Goal: Task Accomplishment & Management: Manage account settings

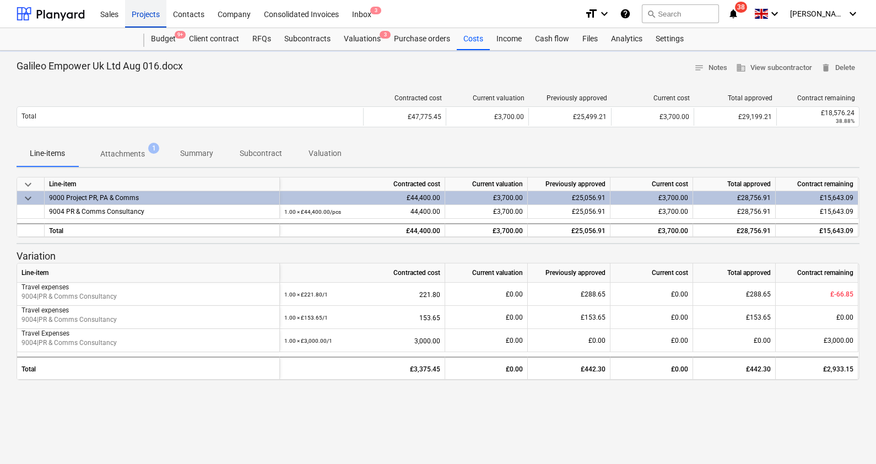
click at [138, 10] on div "Projects" at bounding box center [145, 13] width 41 height 28
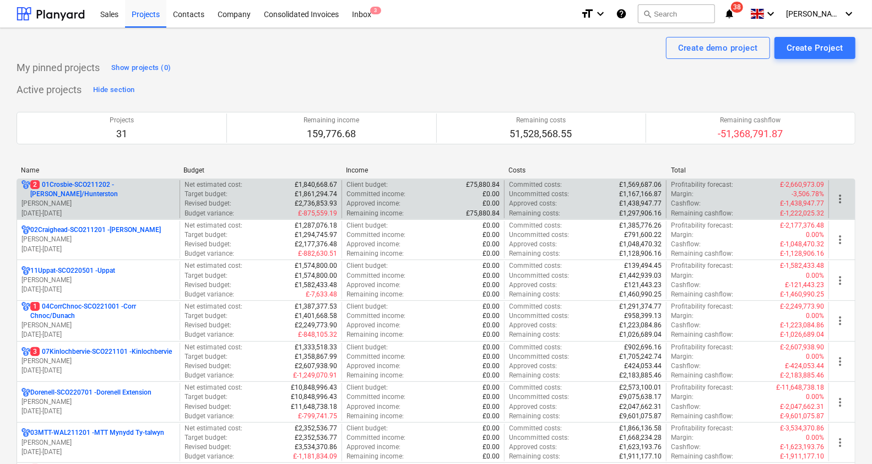
click at [108, 199] on p "[PERSON_NAME]" at bounding box center [98, 203] width 154 height 9
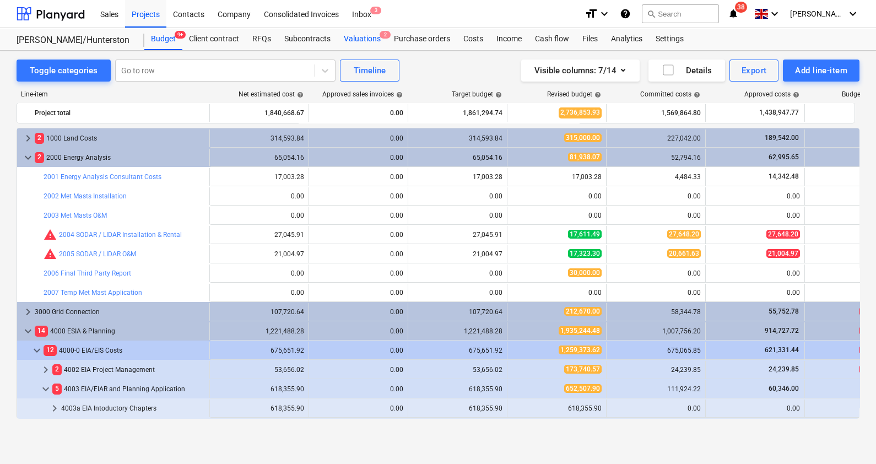
click at [363, 37] on div "Valuations 2" at bounding box center [362, 39] width 50 height 22
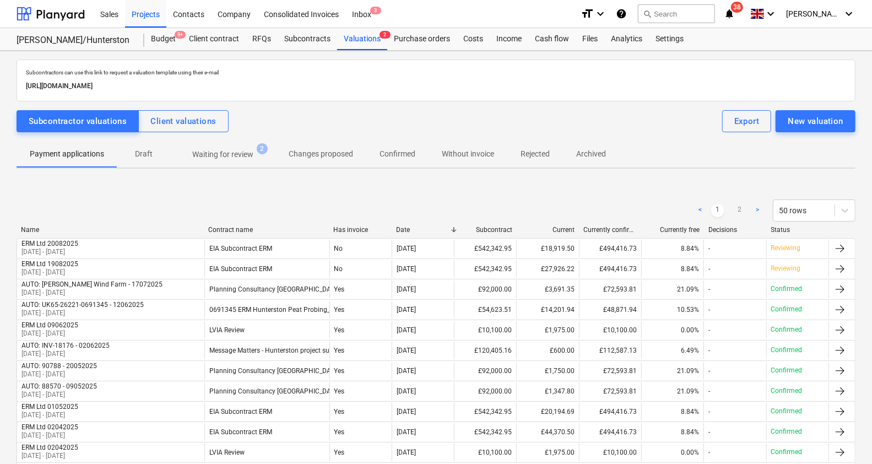
click at [231, 156] on p "Waiting for review" at bounding box center [222, 155] width 61 height 12
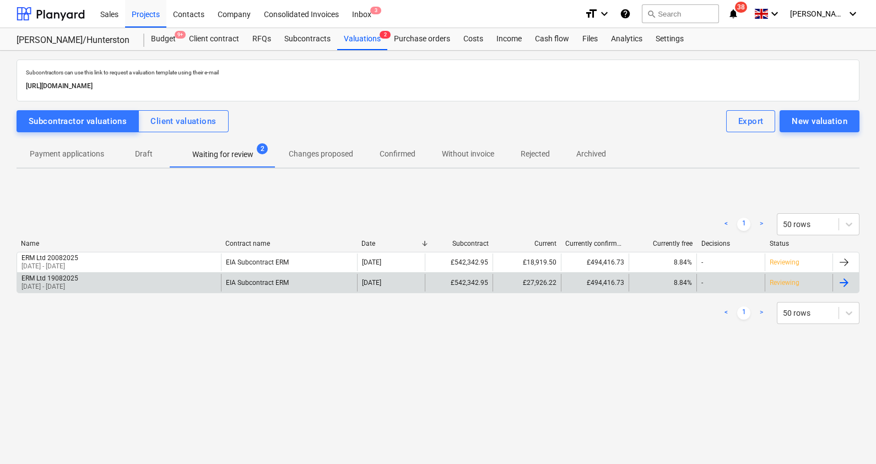
click at [171, 280] on div "ERM Ltd 19082025 [DATE] - [DATE]" at bounding box center [119, 283] width 204 height 18
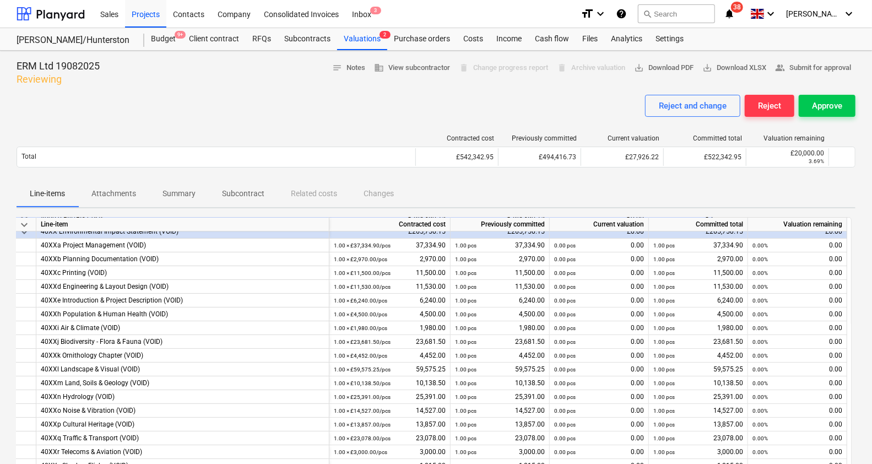
click at [125, 187] on span "Attachments" at bounding box center [113, 193] width 71 height 18
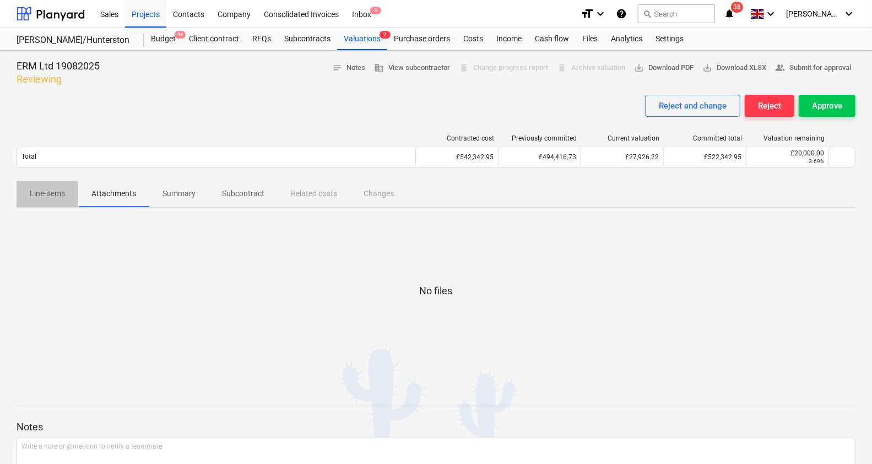
click at [52, 184] on span "Line-items" at bounding box center [48, 193] width 62 height 18
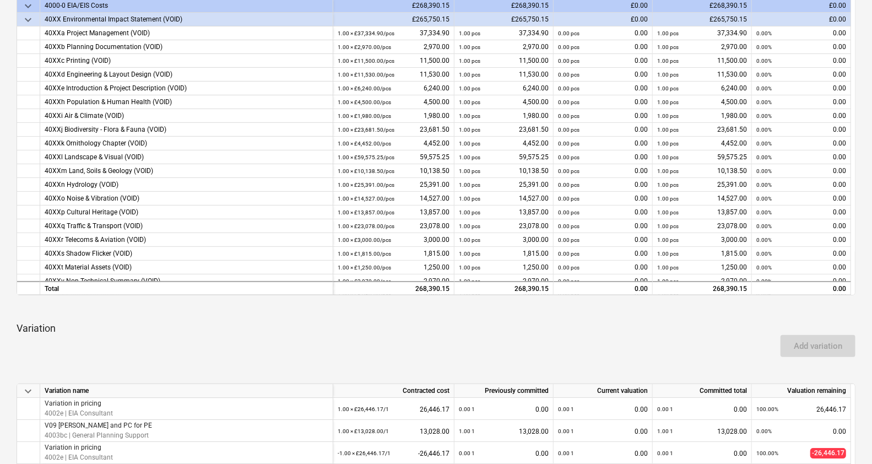
scroll to position [12, 0]
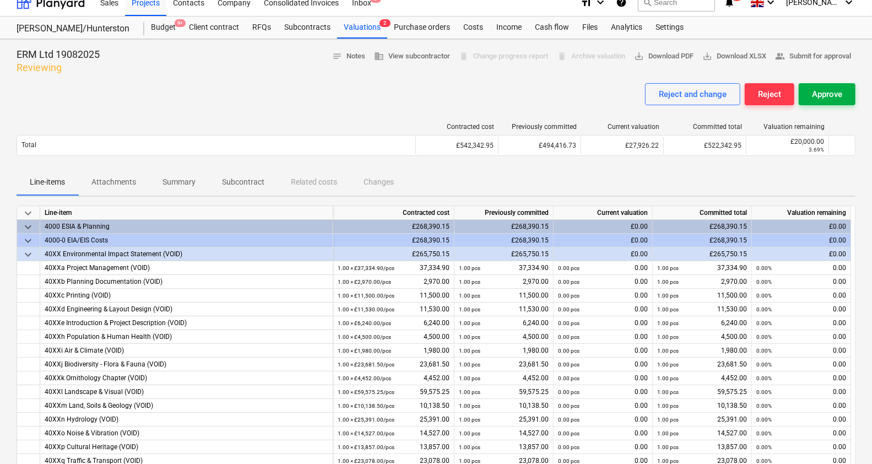
click at [820, 100] on div "Approve" at bounding box center [827, 94] width 30 height 14
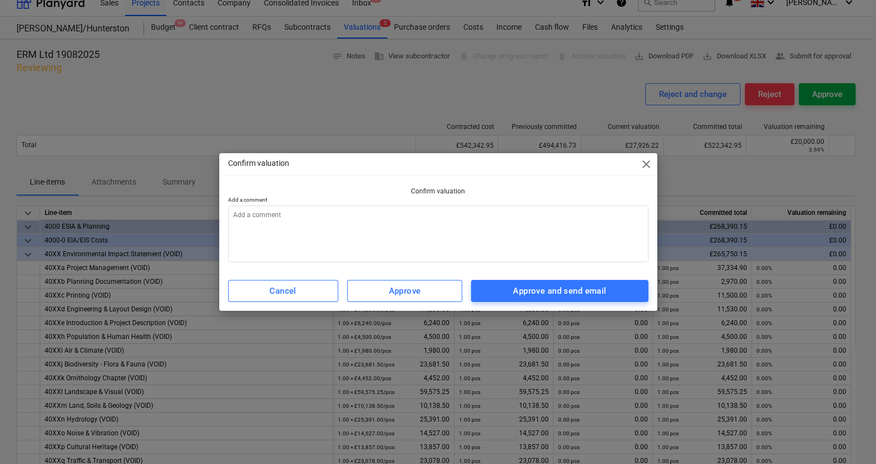
type textarea "x"
click at [485, 233] on textarea at bounding box center [438, 233] width 420 height 57
type textarea "A"
type textarea "x"
type textarea "Ap"
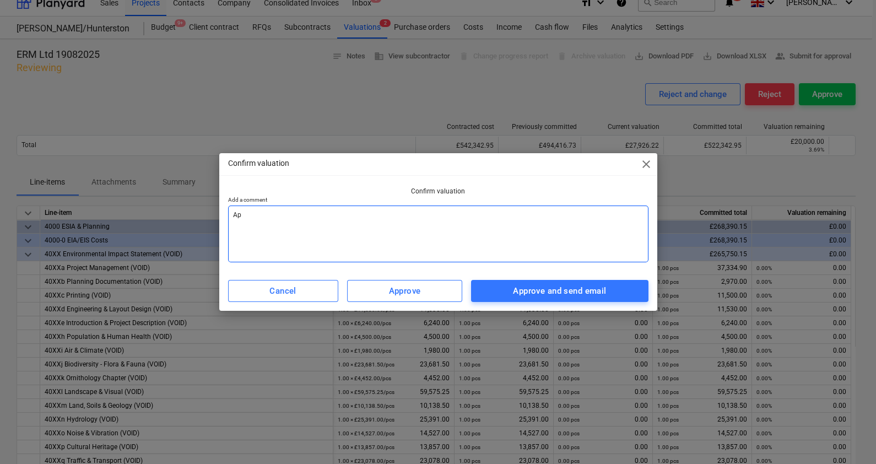
type textarea "x"
type textarea "Apo"
type textarea "x"
type textarea "Apol"
type textarea "x"
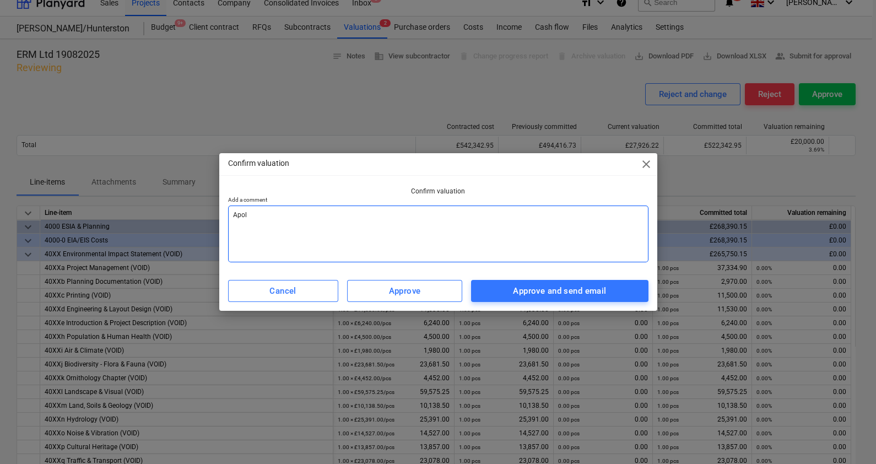
type textarea "Apolo"
type textarea "x"
type textarea "Apolog"
type textarea "x"
type textarea "Apologi"
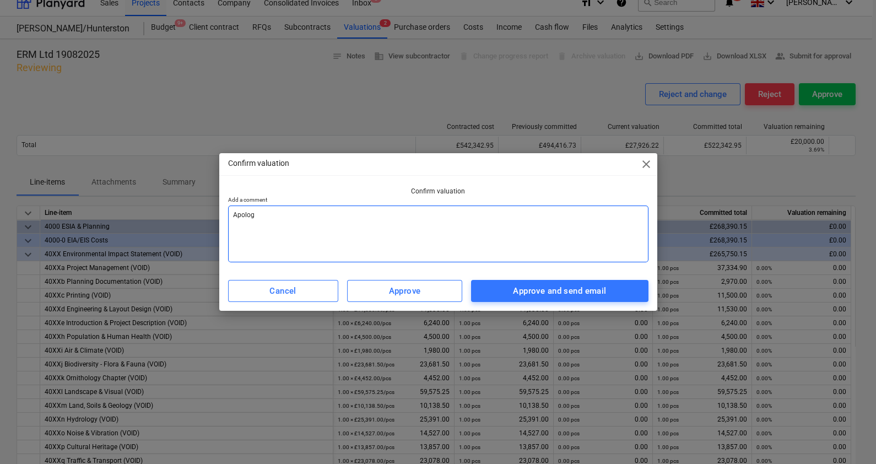
type textarea "x"
type textarea "Apologie"
type textarea "x"
type textarea "Apologies"
type textarea "x"
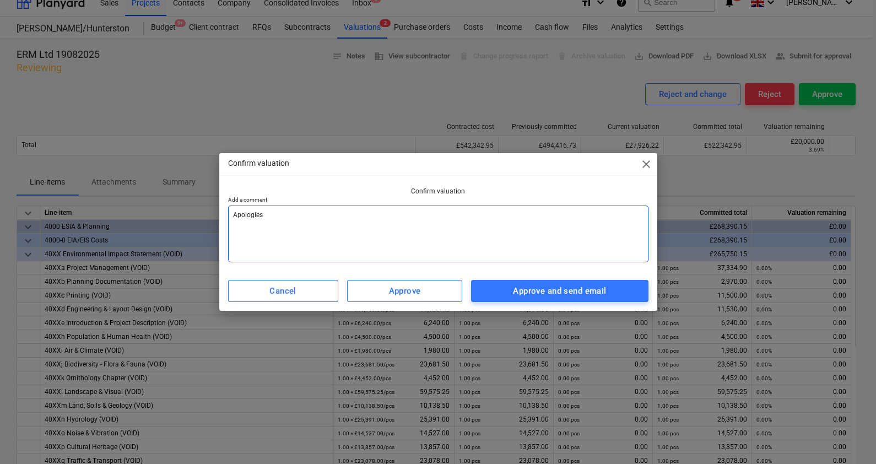
type textarea "Apologies"
type textarea "x"
type textarea "Apologies -"
type textarea "x"
type textarea "Apologies -"
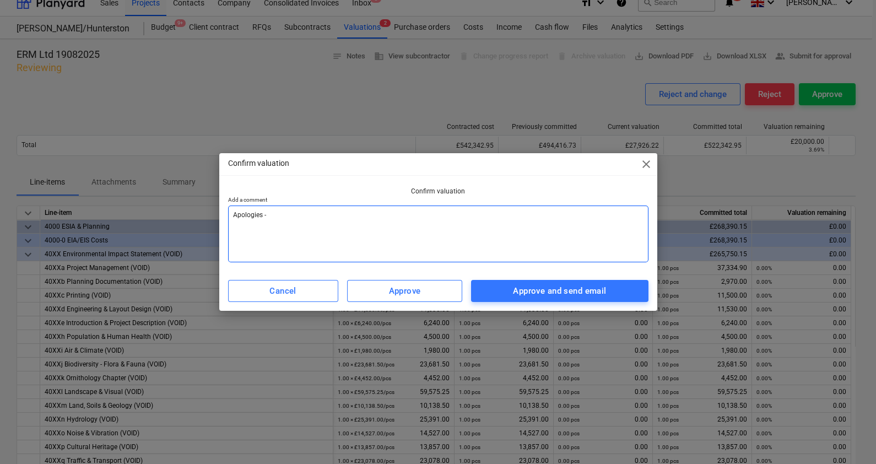
type textarea "x"
type textarea "Apologies - n"
type textarea "x"
type textarea "Apologies -"
type textarea "x"
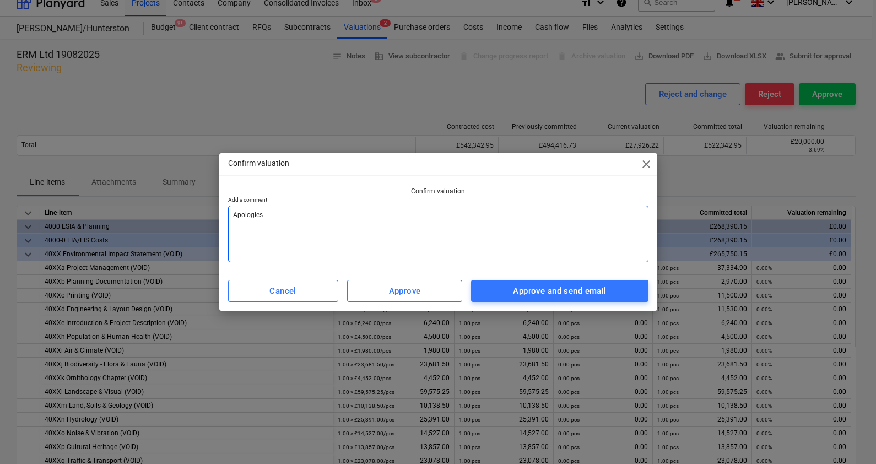
type textarea "Apologies - u"
type textarea "x"
type textarea "Apologies - un"
type textarea "x"
type textarea "Apologies - uns"
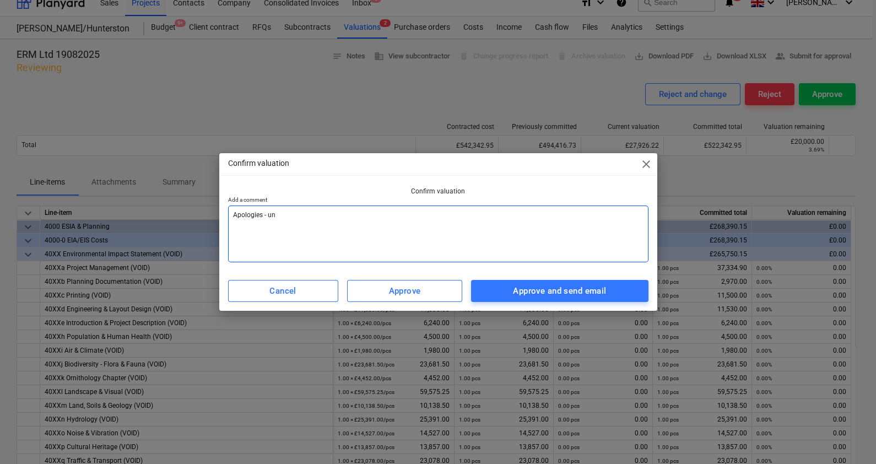
type textarea "x"
type textarea "Apologies - unsu"
type textarea "x"
type textarea "Apologies - unsur"
type textarea "x"
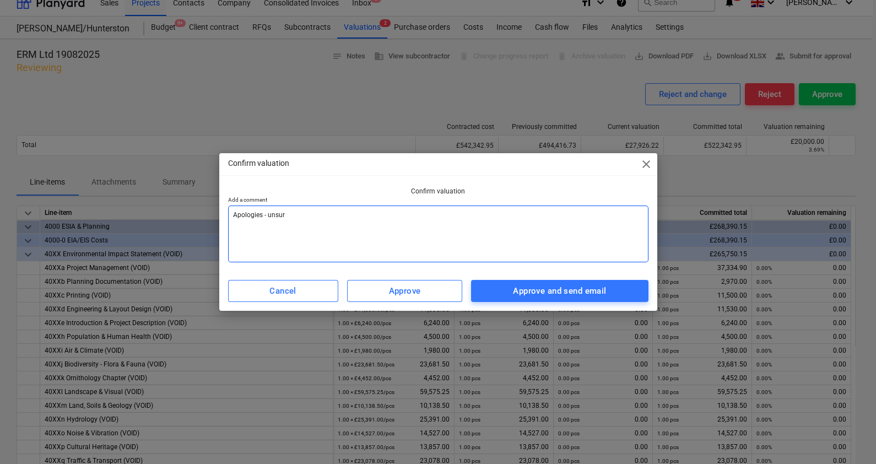
type textarea "Apologies - unsure"
type textarea "x"
type textarea "Apologies - unsure"
type textarea "x"
type textarea "Apologies - unsure w"
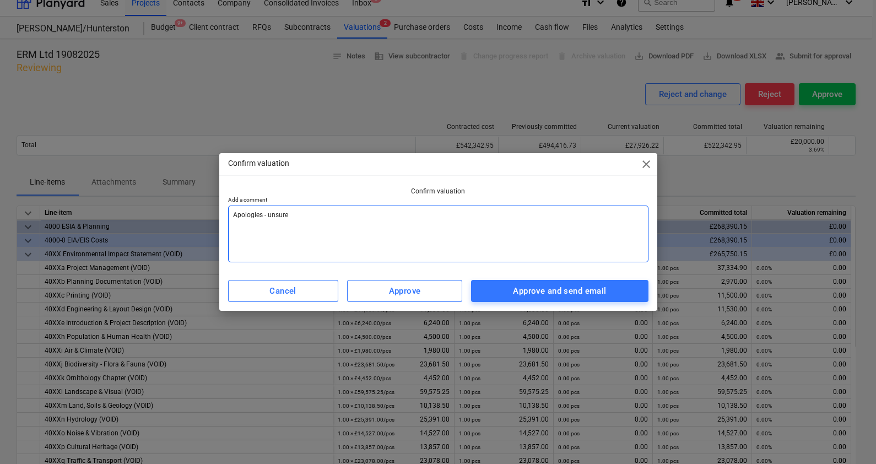
type textarea "x"
type textarea "Apologies - unsure wh"
type textarea "x"
type textarea "Apologies - unsure why"
type textarea "x"
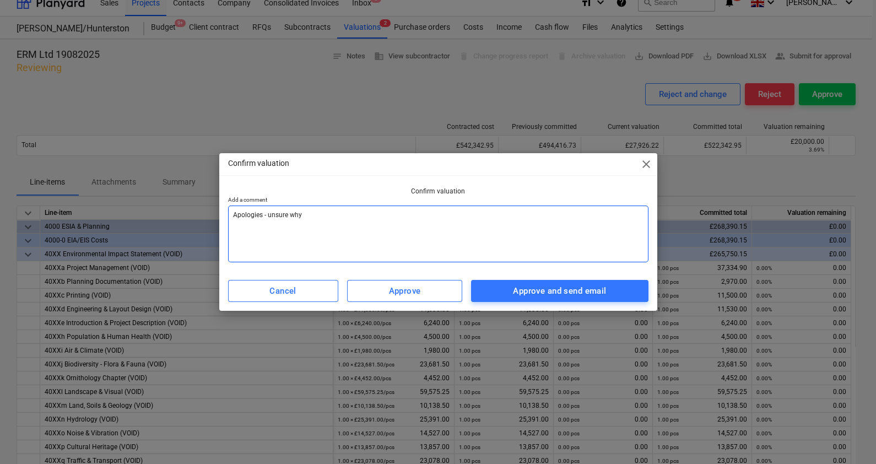
type textarea "Apologies - unsure why"
type textarea "x"
type textarea "Apologies - unsure why t"
type textarea "x"
type textarea "Apologies - unsure why th"
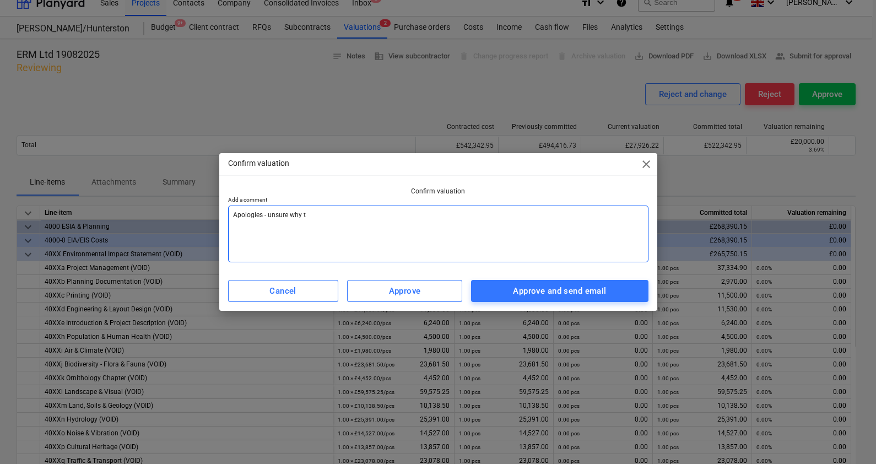
type textarea "x"
type textarea "Apologies - unsure why thsi"
type textarea "x"
type textarea "Apologies - unsure why thsi"
type textarea "x"
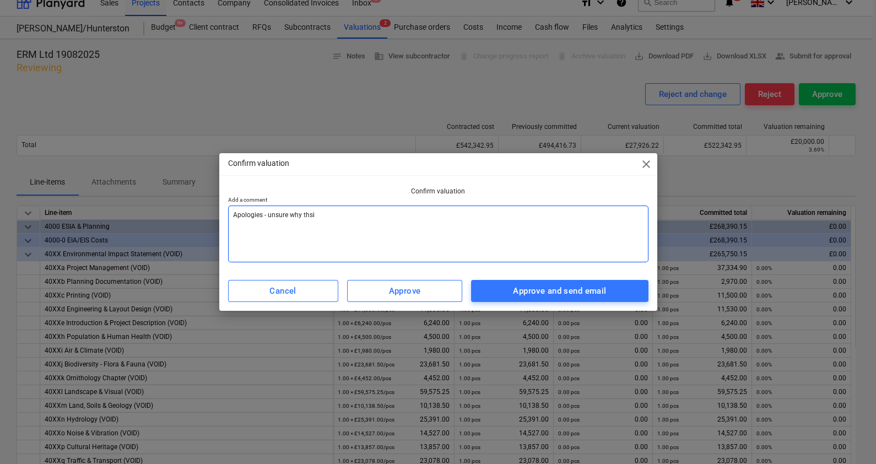
type textarea "Apologies - unsure why thsi i"
type textarea "x"
type textarea "Apologies - unsure why thsi is"
type textarea "x"
type textarea "Apologies - unsure why thsi is"
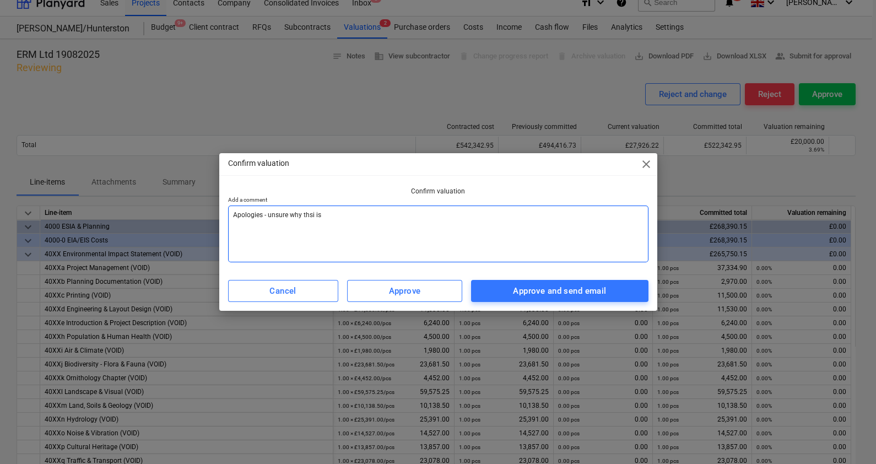
type textarea "x"
type textarea "Apologies - unsure why thsi is l"
type textarea "x"
type textarea "Apologies - unsure why thsi is"
type textarea "x"
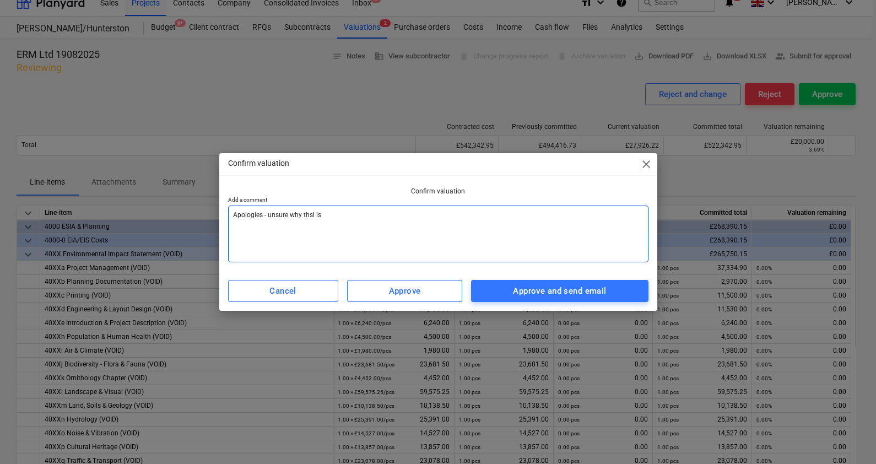
type textarea "Apologies - unsure why thsi is"
type textarea "x"
type textarea "Apologies - unsure why thsi i"
type textarea "x"
type textarea "Apologies - unsure why thsi"
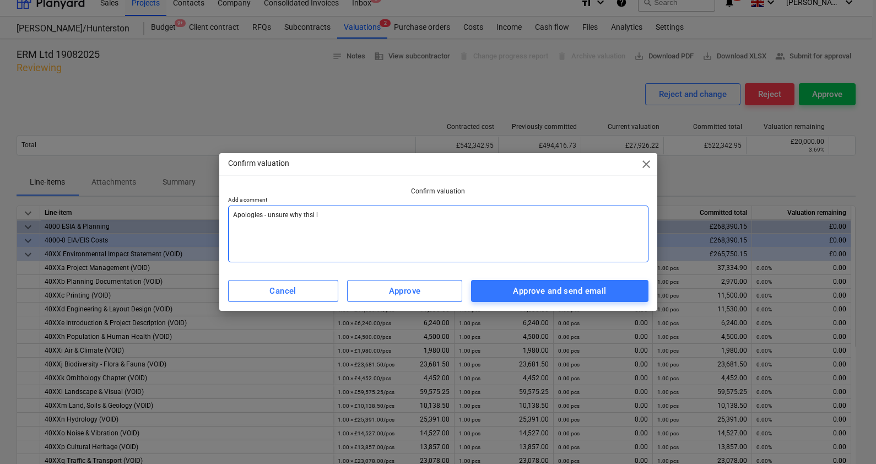
type textarea "x"
type textarea "Apologies - unsure why thsi"
type textarea "x"
type textarea "Apologies - unsure why ths"
type textarea "x"
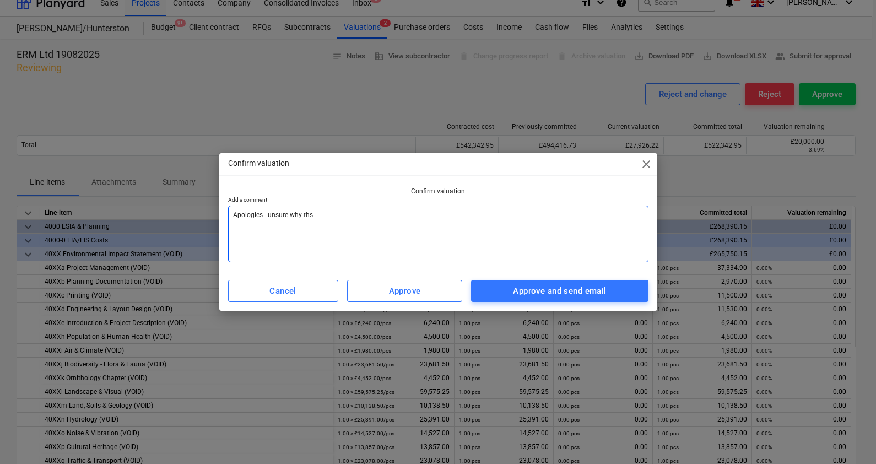
type textarea "Apologies - unsure why th"
type textarea "x"
type textarea "Apologies - unsure why thi"
type textarea "x"
type textarea "Apologies - unsure why this"
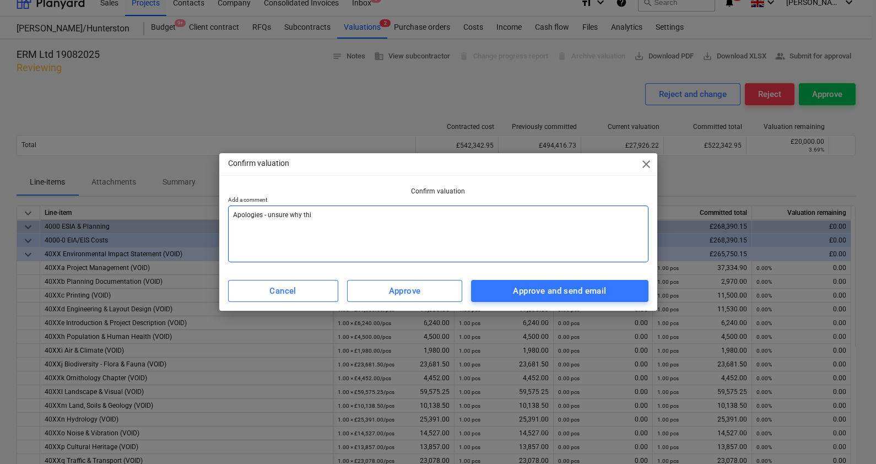
type textarea "x"
type textarea "Apologies - unsure why this"
type textarea "x"
type textarea "Apologies - unsure why this w"
type textarea "x"
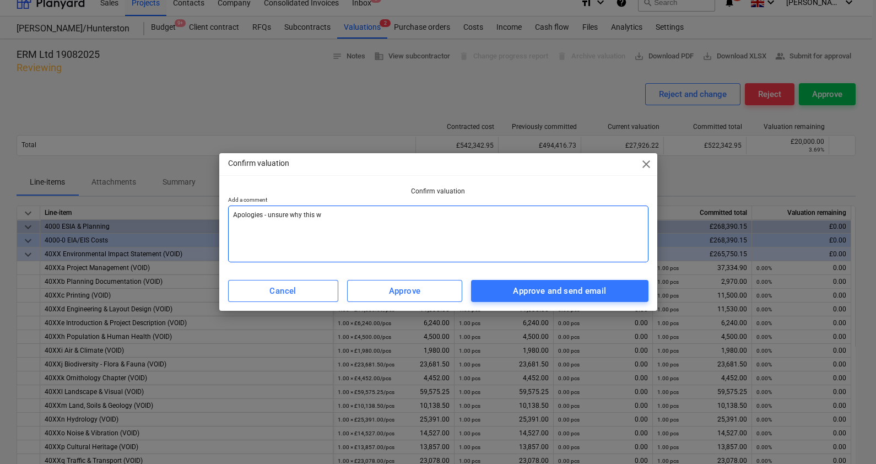
type textarea "Apologies - unsure why this wa"
type textarea "x"
type textarea "Apologies - unsure why this was"
type textarea "x"
type textarea "Apologies - unsure why this wasn"
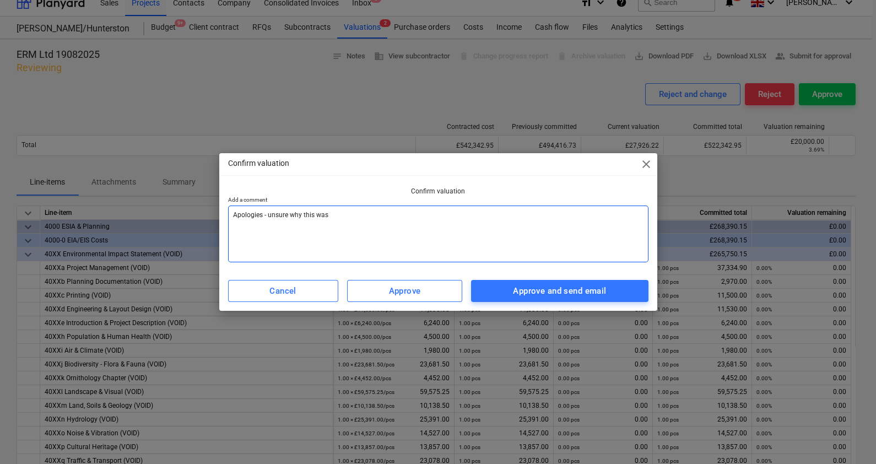
type textarea "x"
type textarea "Apologies - unsure why this wasnt"
type textarea "x"
type textarea "Apologies - unsure why this wasnt"
type textarea "x"
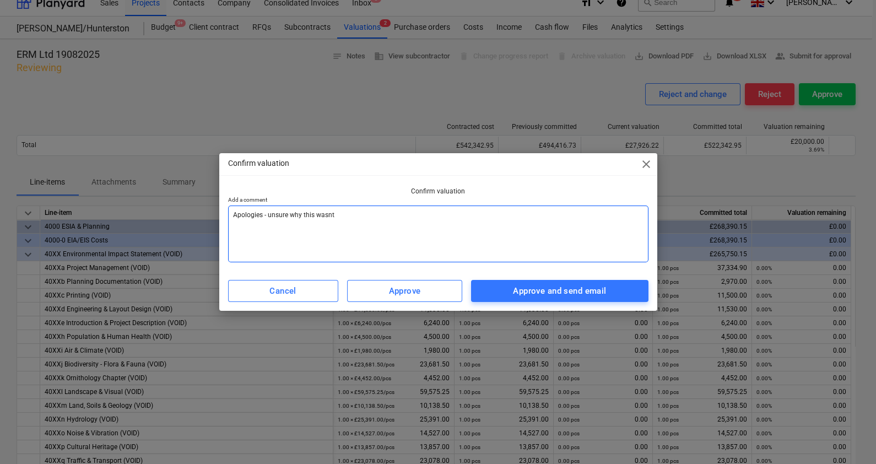
type textarea "Apologies - unsure why this wasnt c"
type textarea "x"
type textarea "Apologies - unsure why this wasnt cm"
type textarea "x"
type textarea "Apologies - unsure why this wasnt cmo"
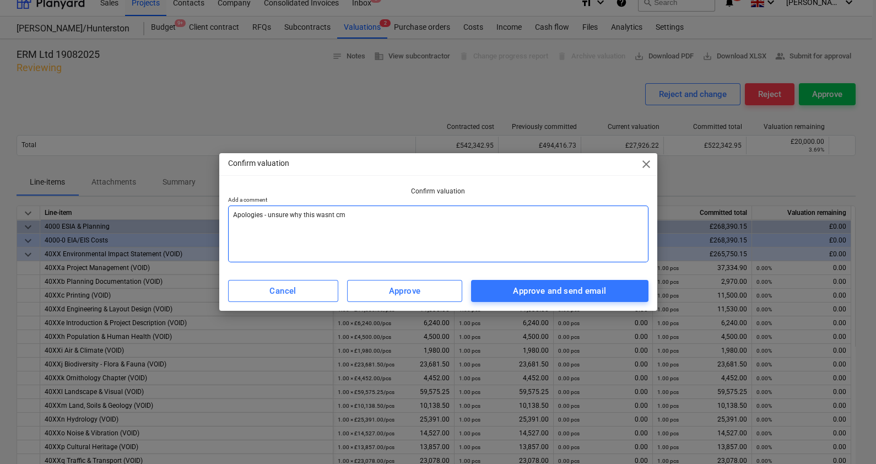
type textarea "x"
type textarea "Apologies - unsure why this wasnt cmo="
type textarea "x"
type textarea "Apologies - unsure why this wasnt cmo"
type textarea "x"
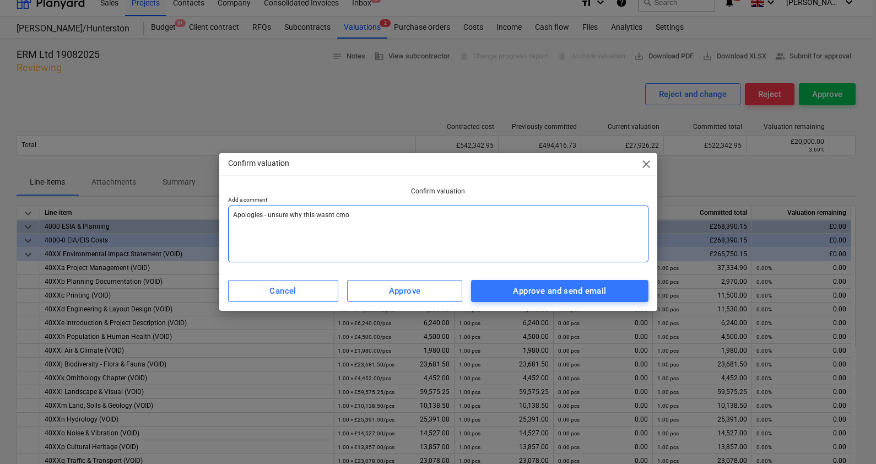
type textarea "Apologies - unsure why this wasnt cm"
type textarea "x"
type textarea "Apologies - unsure why this wasnt c"
type textarea "x"
type textarea "Apologies - unsure why this wasnt co"
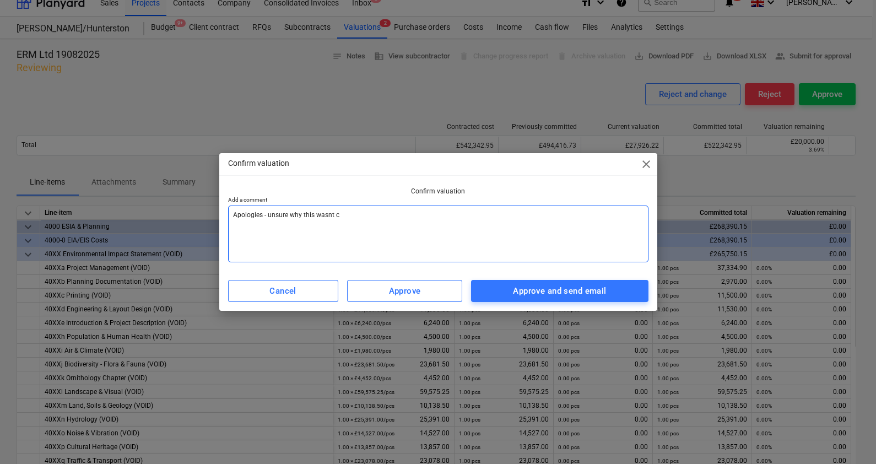
type textarea "x"
type textarea "Apologies - unsure why this wasnt com"
type textarea "x"
type textarea "Apologies - unsure why this wasnt comp"
type textarea "x"
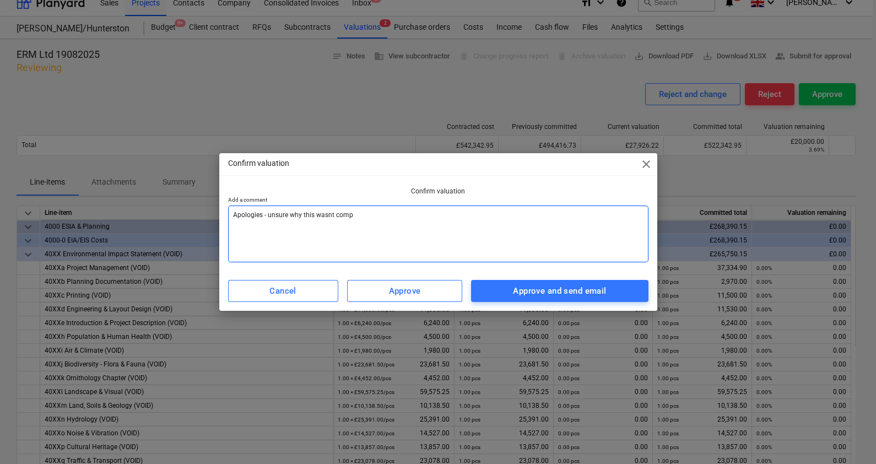
type textarea "Apologies - unsure why this wasnt compl"
type textarea "x"
type textarea "Apologies - unsure why this wasnt comple"
type textarea "x"
type textarea "Apologies - unsure why this wasnt complet"
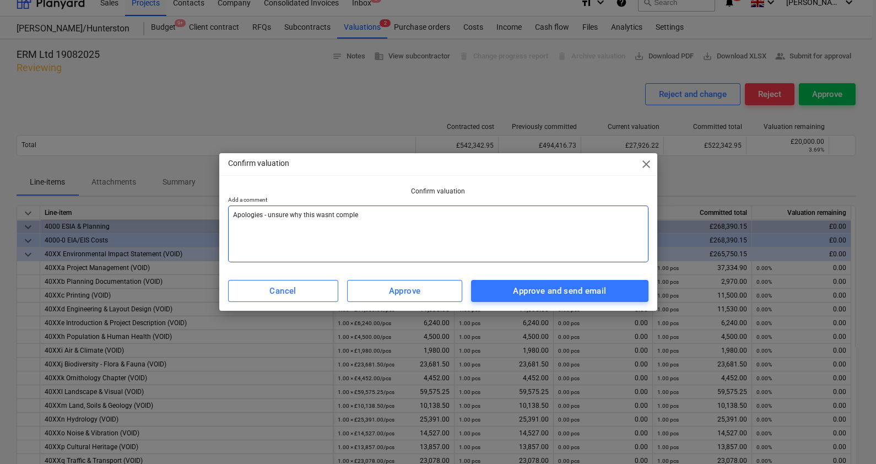
type textarea "x"
type textarea "Apologies - unsure why this wasnt complete"
type textarea "x"
type textarea "Apologies - unsure why this wasnt completed"
type textarea "x"
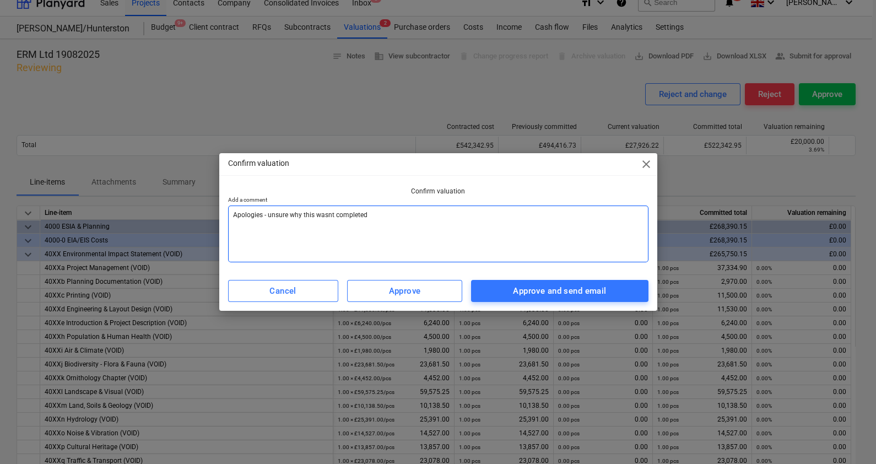
type textarea "Apologies - unsure why this wasnt completed"
type textarea "x"
type textarea "Apologies - unsure why this wasnt completed o"
type textarea "x"
type textarea "Apologies - unsure why this wasnt completed on"
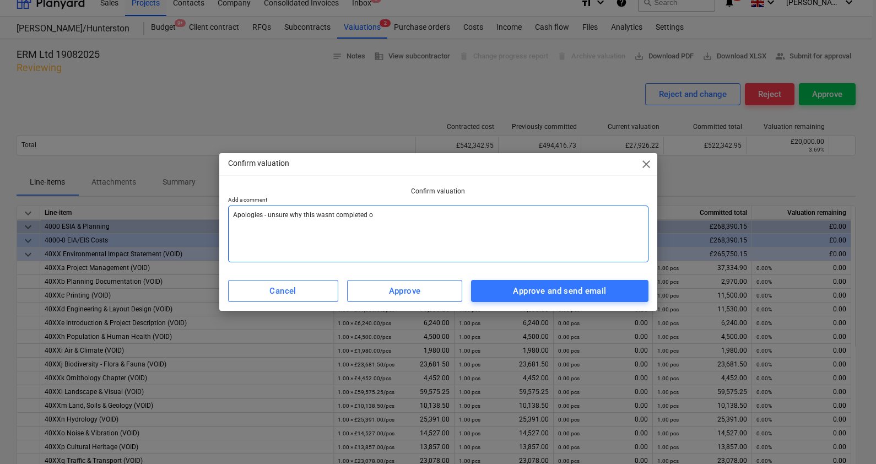
type textarea "x"
type textarea "Apologies - unsure why this wasnt completed on"
type textarea "x"
type textarea "Apologies - unsure why this wasnt completed on m"
type textarea "x"
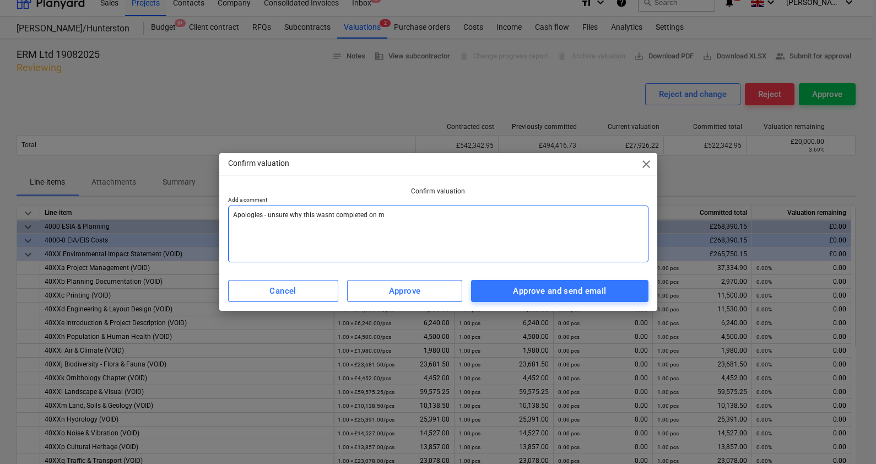
type textarea "Apologies - unsure why this wasnt completed on my"
type textarea "x"
type textarea "Apologies - unsure why this wasnt completed on my"
type textarea "x"
type textarea "Apologies - unsure why this wasnt completed on my s"
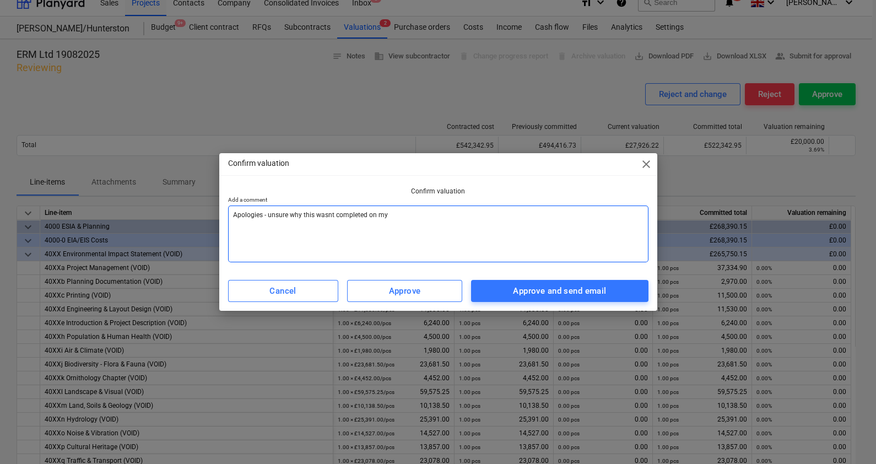
type textarea "x"
type textarea "Apologies - unsure why this wasnt completed on my si"
type textarea "x"
type textarea "Apologies - unsure why this wasnt completed on my sid"
type textarea "x"
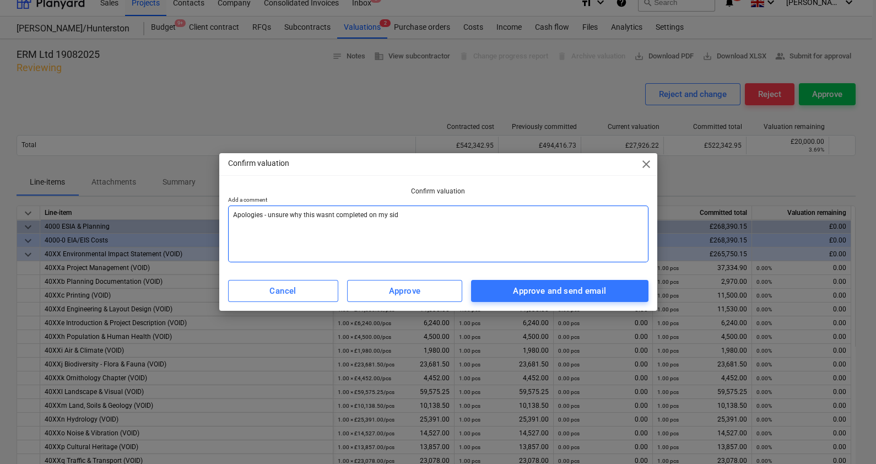
type textarea "Apologies - unsure why this wasnt completed on my side"
type textarea "x"
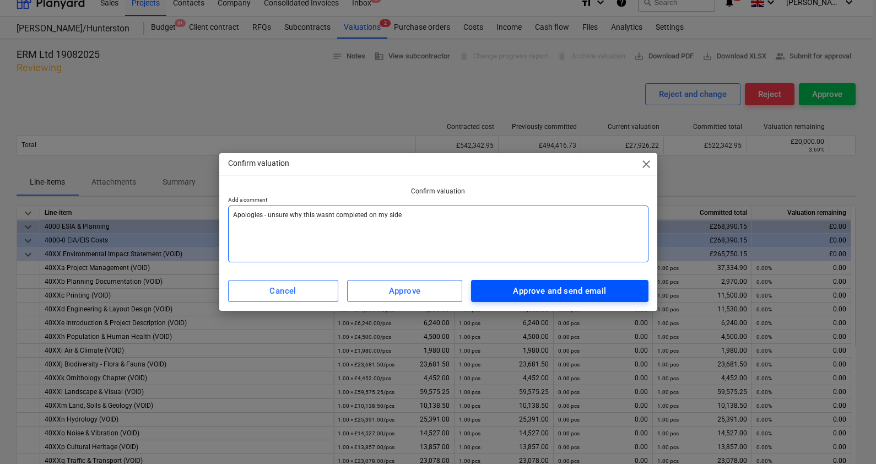
type textarea "Apologies - unsure why this wasnt completed on my side"
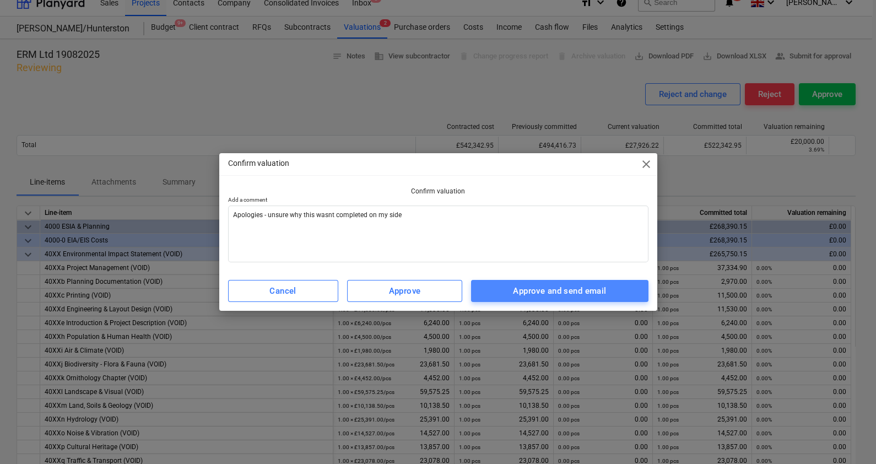
click at [541, 284] on div "Approve and send email" at bounding box center [559, 291] width 93 height 14
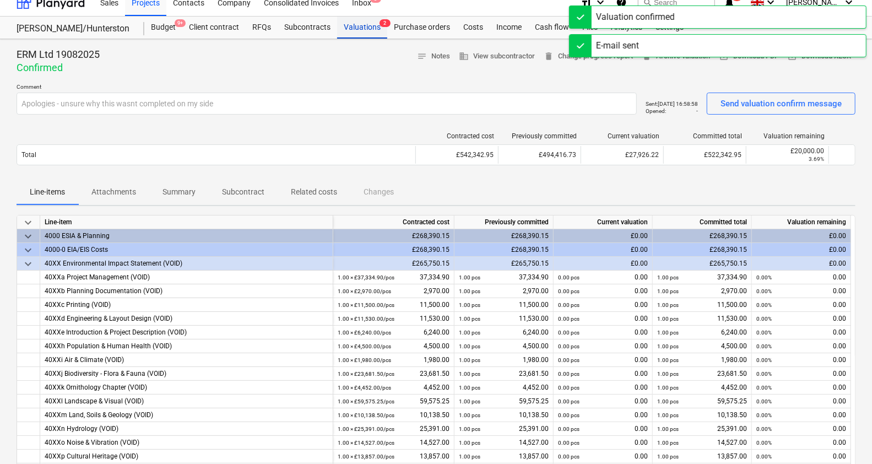
click at [350, 28] on div "Valuations 2" at bounding box center [362, 28] width 50 height 22
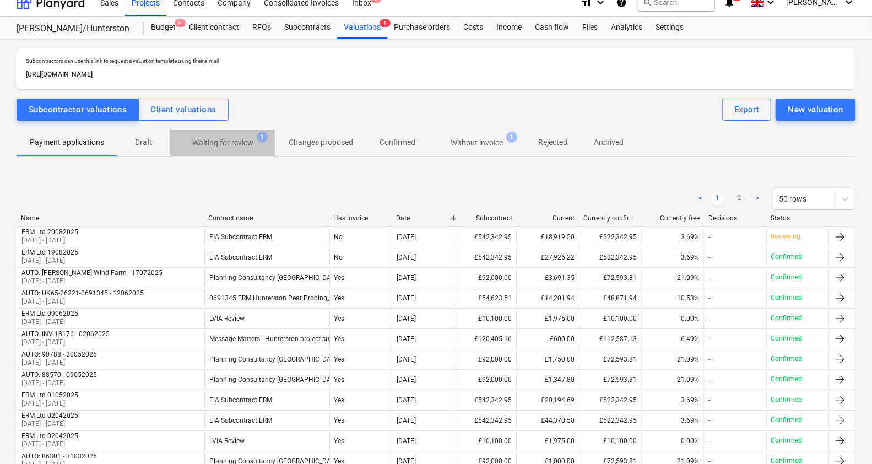
click at [233, 133] on span "Waiting for review 1" at bounding box center [222, 143] width 105 height 20
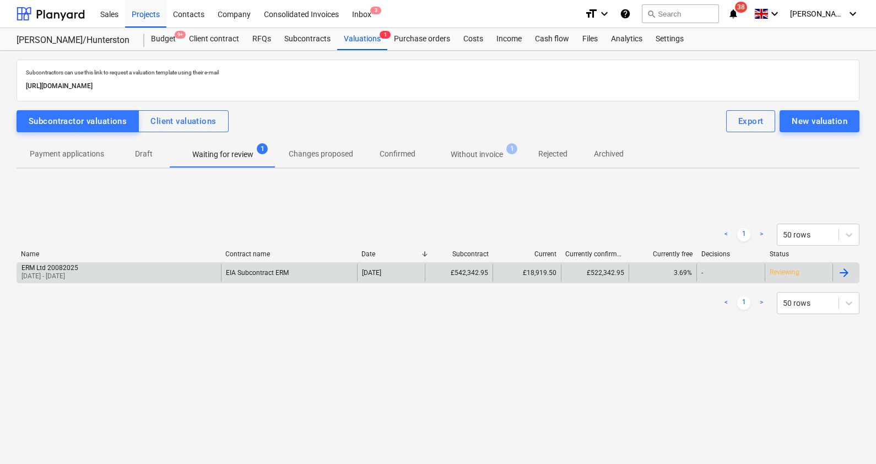
click at [132, 278] on div "ERM Ltd 20082025 [DATE] - [DATE]" at bounding box center [119, 273] width 204 height 18
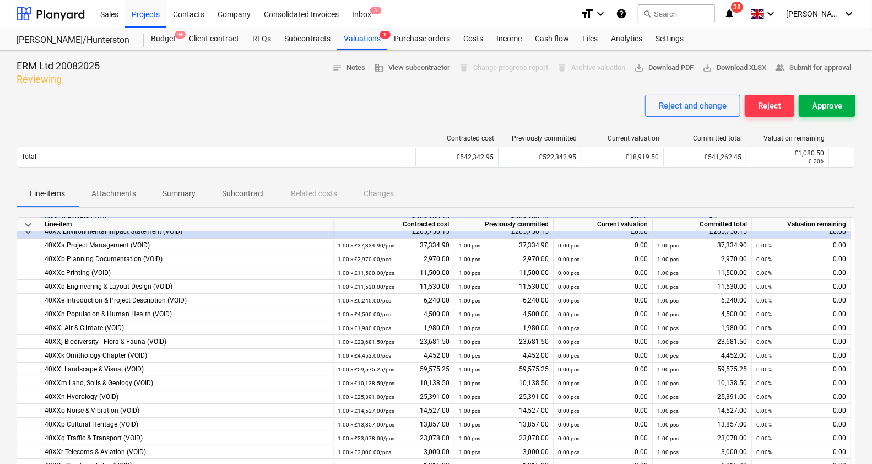
click at [824, 99] on div "Approve" at bounding box center [827, 106] width 30 height 14
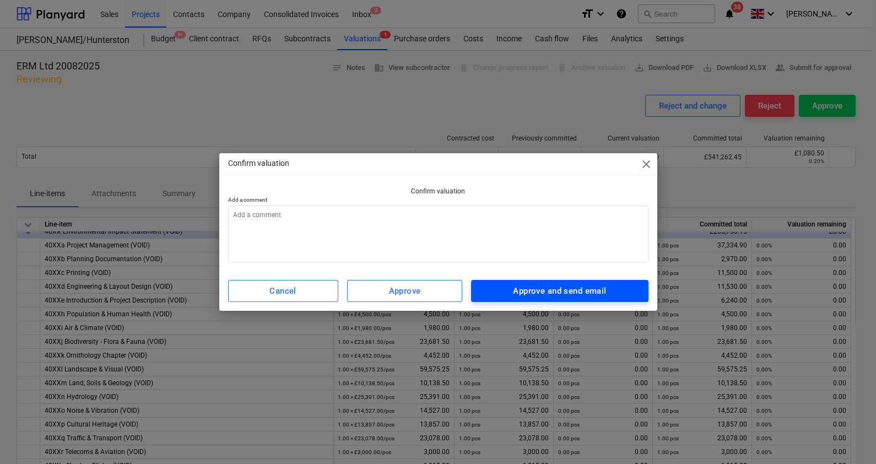
click at [542, 286] on div "Approve and send email" at bounding box center [559, 291] width 93 height 14
type textarea "x"
